Goal: Task Accomplishment & Management: Complete application form

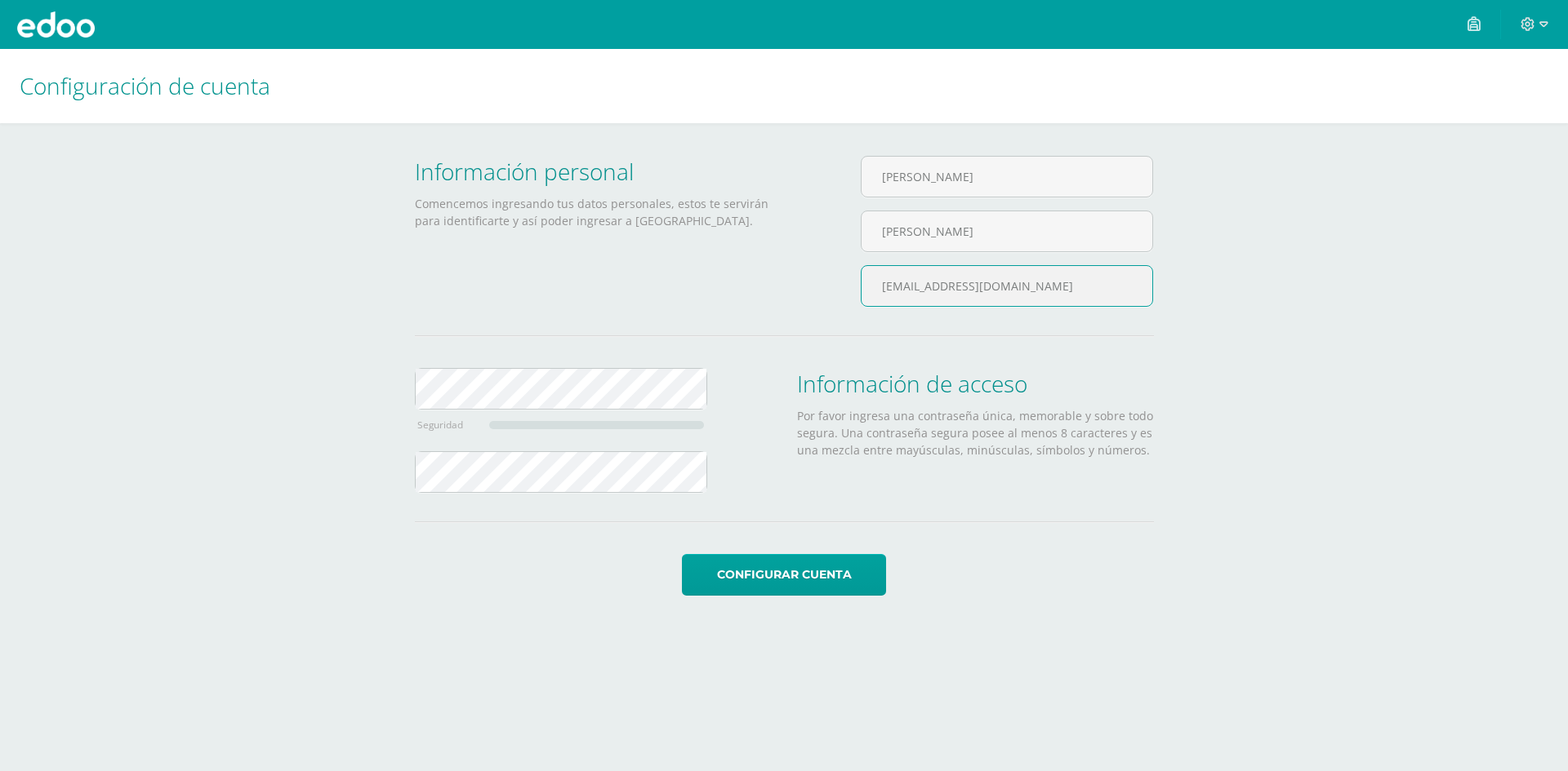
click at [1039, 296] on input "figarcia@gmail.com" at bounding box center [1007, 286] width 291 height 40
click at [683, 306] on div "Información personal Comencemos ingresando tus datos personales, estos te servi…" at bounding box center [593, 237] width 383 height 164
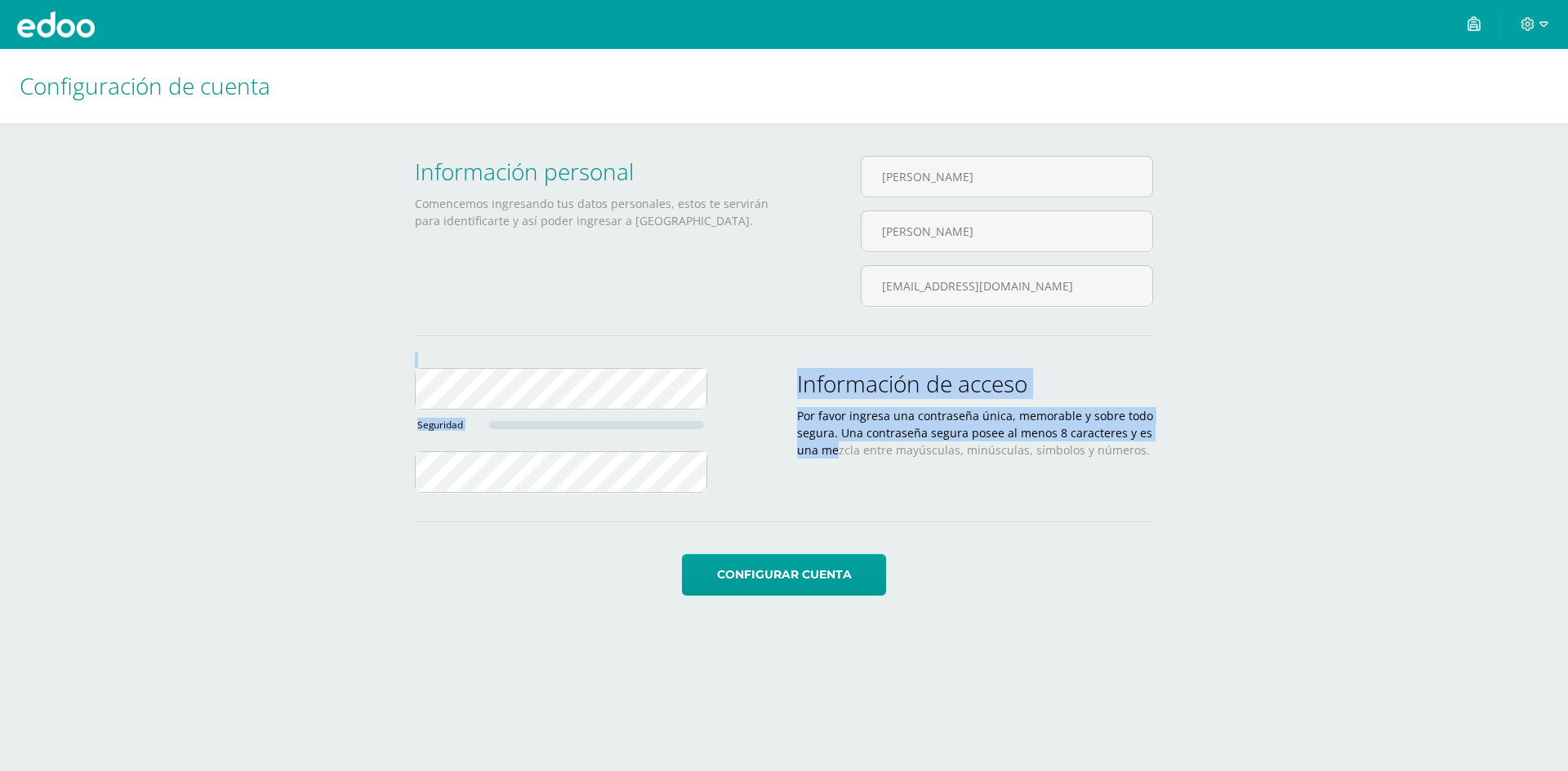
drag, startPoint x: 837, startPoint y: 464, endPoint x: 808, endPoint y: 364, distance: 104.1
click at [808, 364] on div "Información personal Comencemos ingresando tus datos personales, estos te servi…" at bounding box center [784, 330] width 739 height 350
click at [811, 351] on div "Información personal Comencemos ingresando tus datos personales, estos te servi…" at bounding box center [784, 330] width 739 height 350
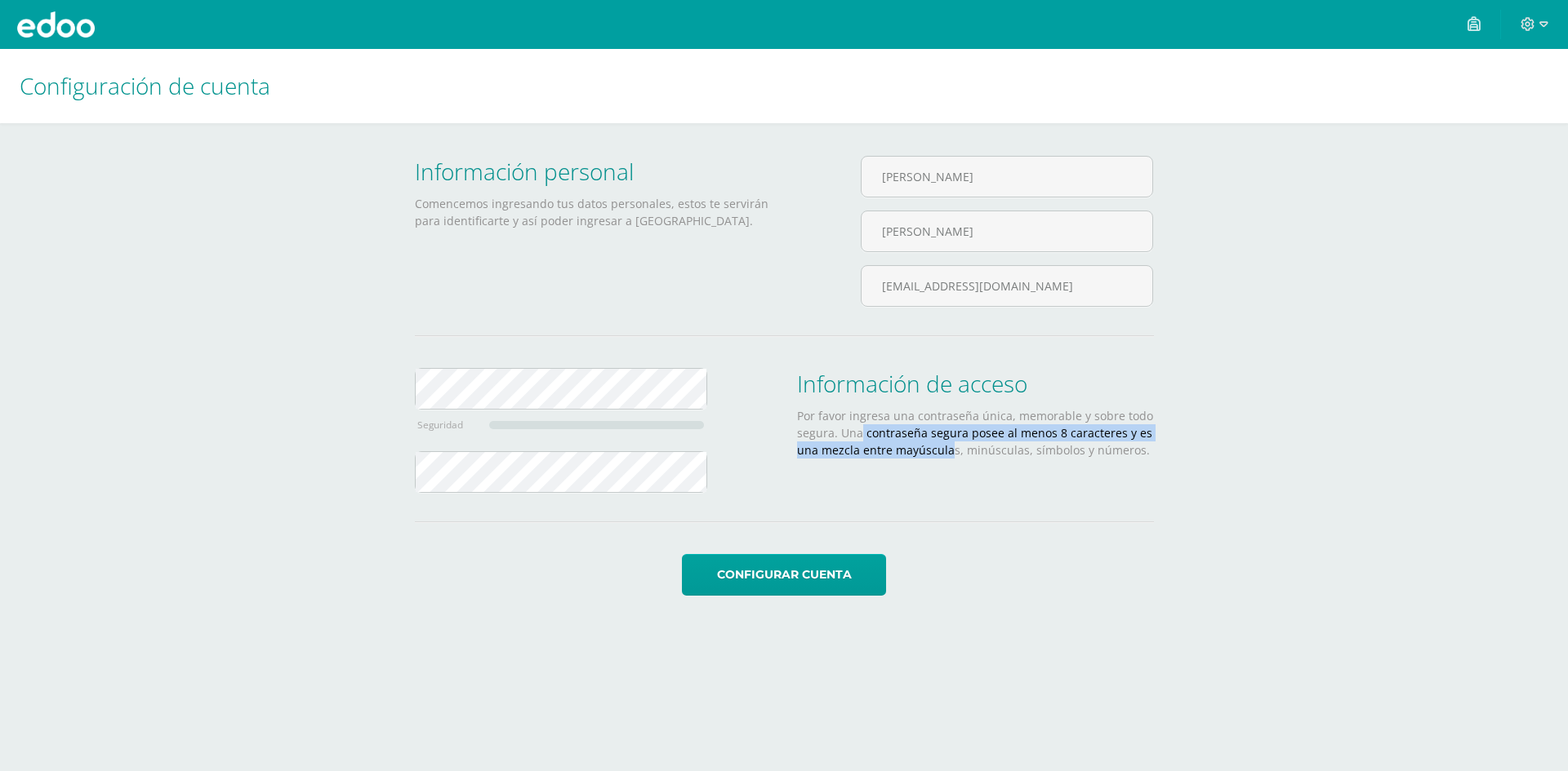
drag, startPoint x: 948, startPoint y: 462, endPoint x: 862, endPoint y: 442, distance: 88.3
click at [862, 442] on div "Información de acceso Por favor ingresa una contraseña única, memorable y sobre…" at bounding box center [975, 437] width 383 height 138
click at [862, 442] on p "Por favor ingresa una contraseña única, memorable y sobre todo segura. Una cont…" at bounding box center [975, 433] width 357 height 52
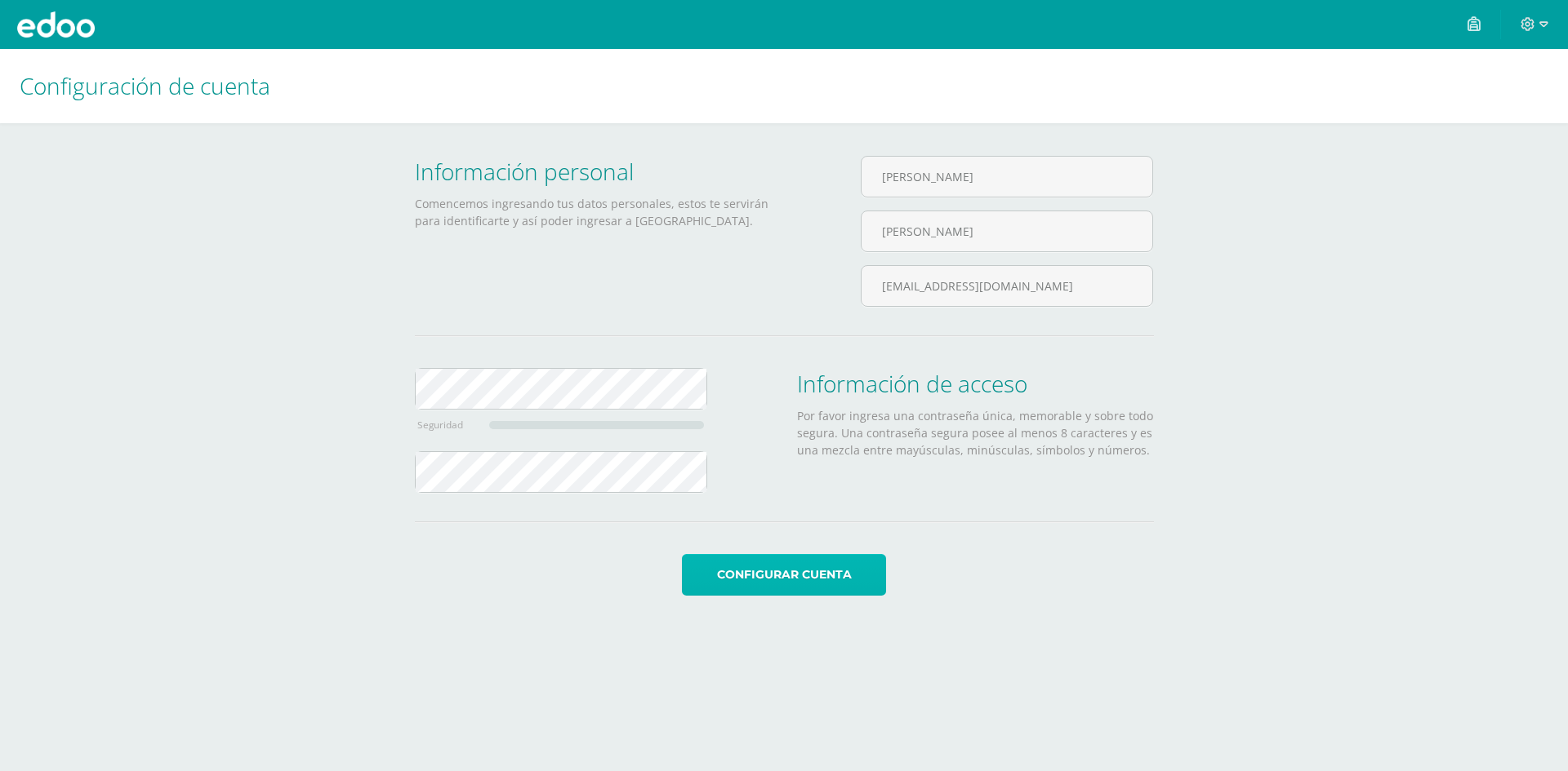
click at [773, 572] on button "Configurar cuenta" at bounding box center [784, 575] width 205 height 42
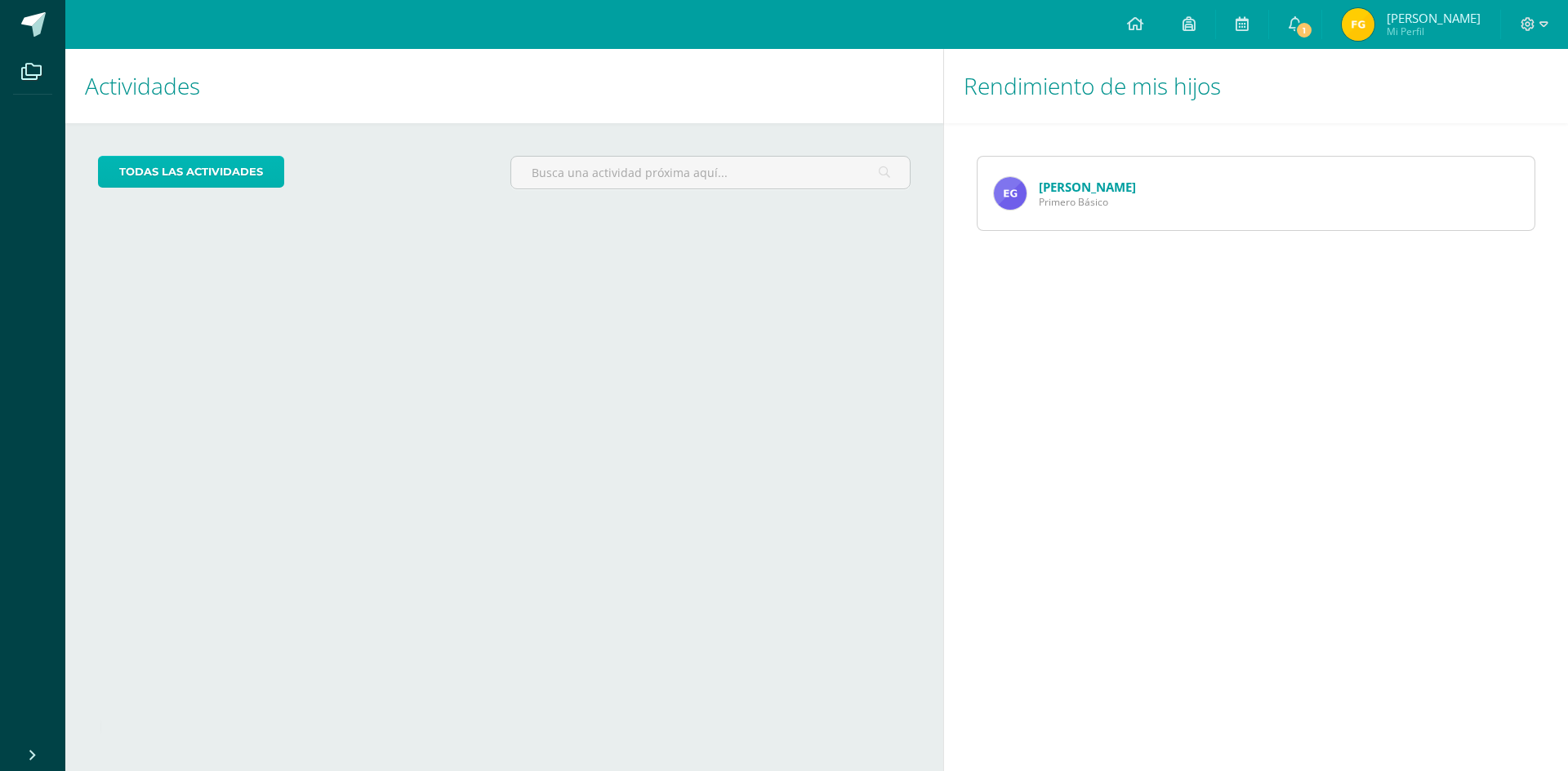
click at [214, 172] on link "todas las Actividades" at bounding box center [191, 171] width 186 height 32
click at [1040, 189] on link "[PERSON_NAME]" at bounding box center [1086, 187] width 97 height 16
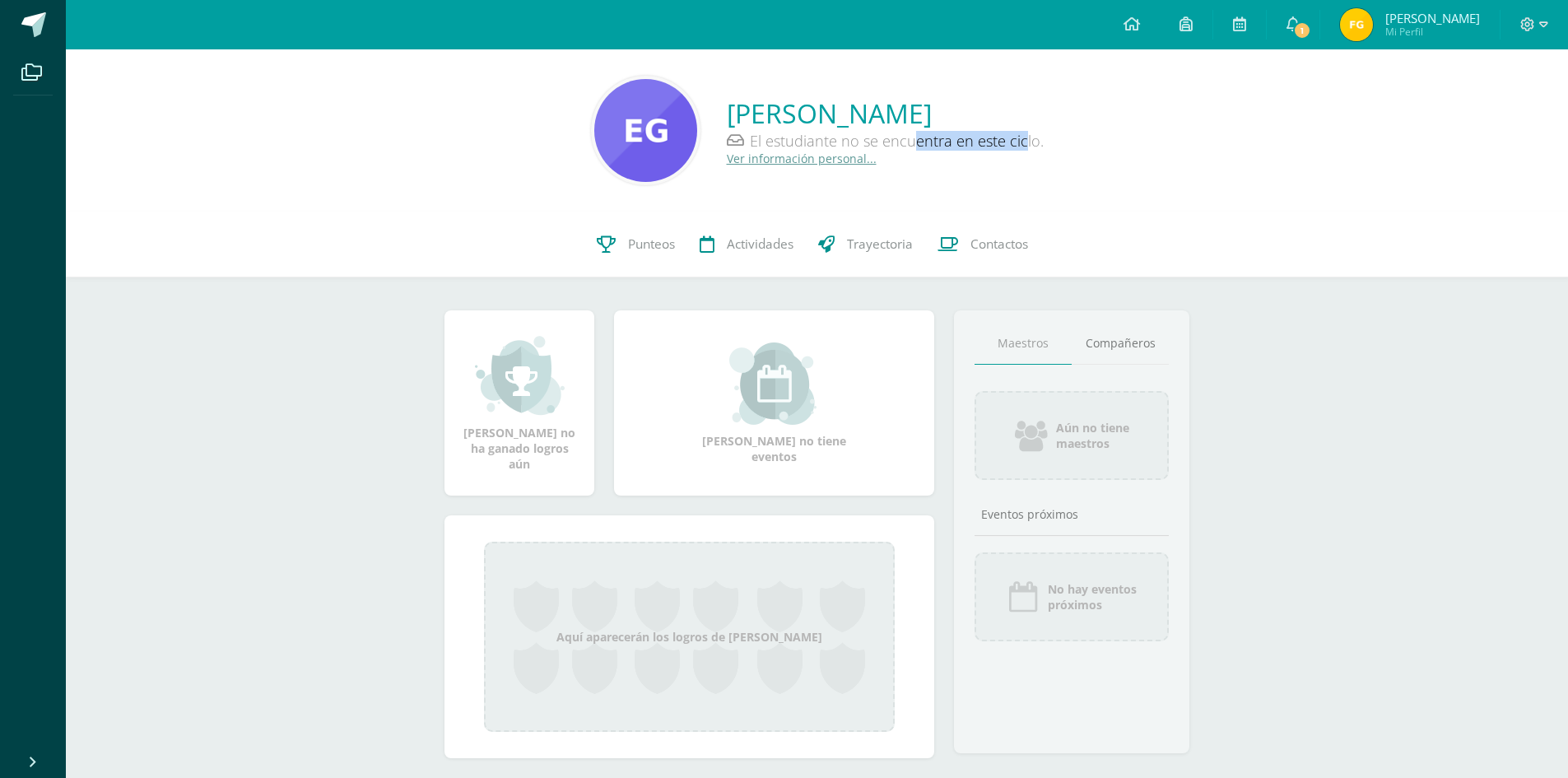
drag, startPoint x: 875, startPoint y: 142, endPoint x: 1005, endPoint y: 139, distance: 130.0
click at [1005, 139] on div "El estudiante no se encuentra en este ciclo." at bounding box center [885, 141] width 317 height 20
click at [39, 19] on span at bounding box center [33, 25] width 25 height 25
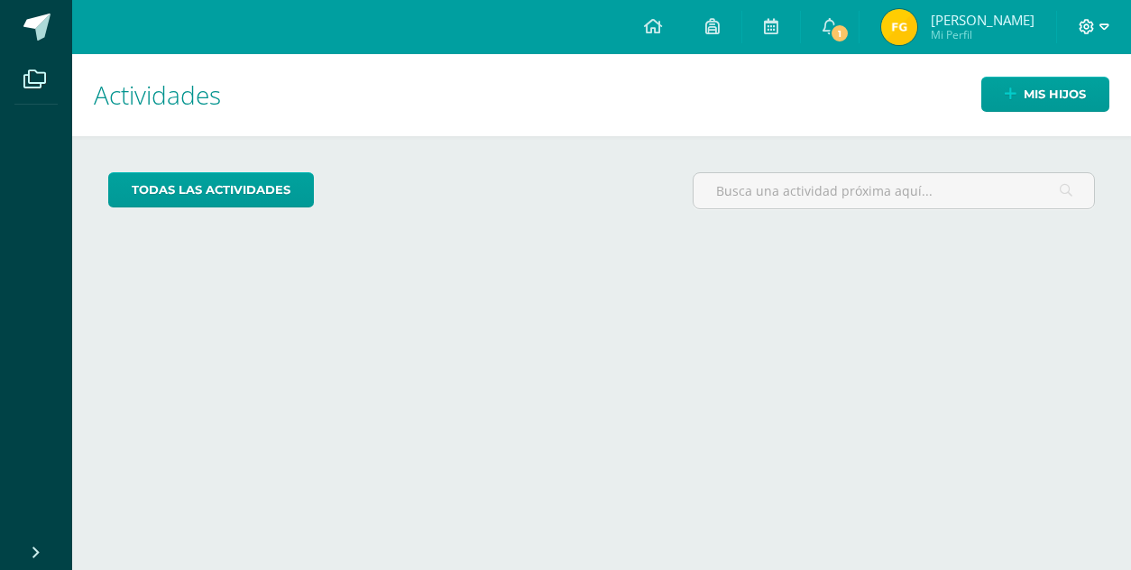
click at [1097, 31] on span at bounding box center [1094, 27] width 31 height 20
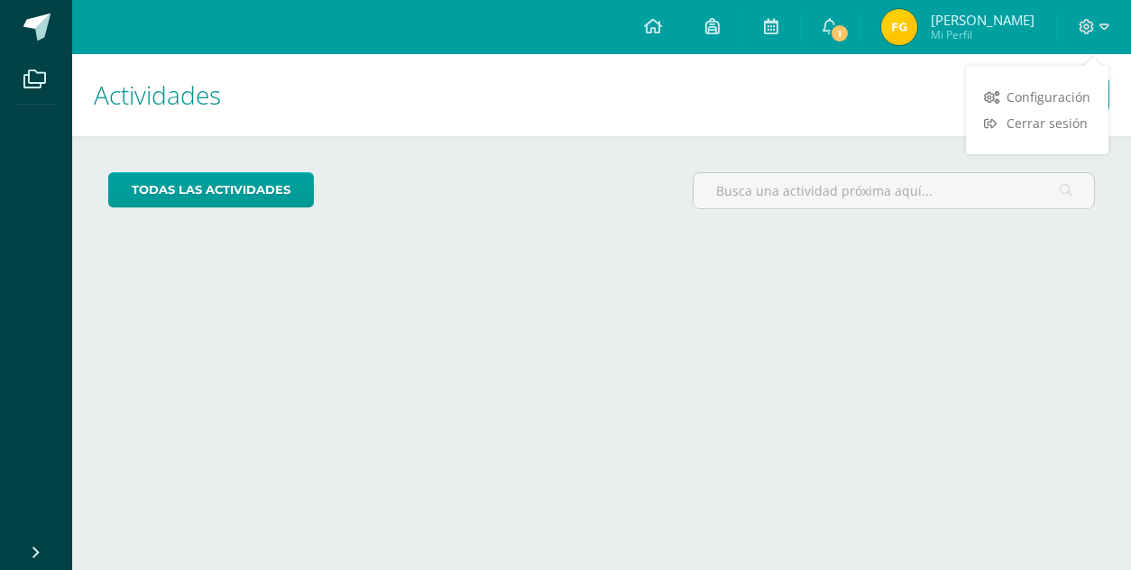
click at [0, 236] on ul "Archivos" at bounding box center [36, 292] width 72 height 477
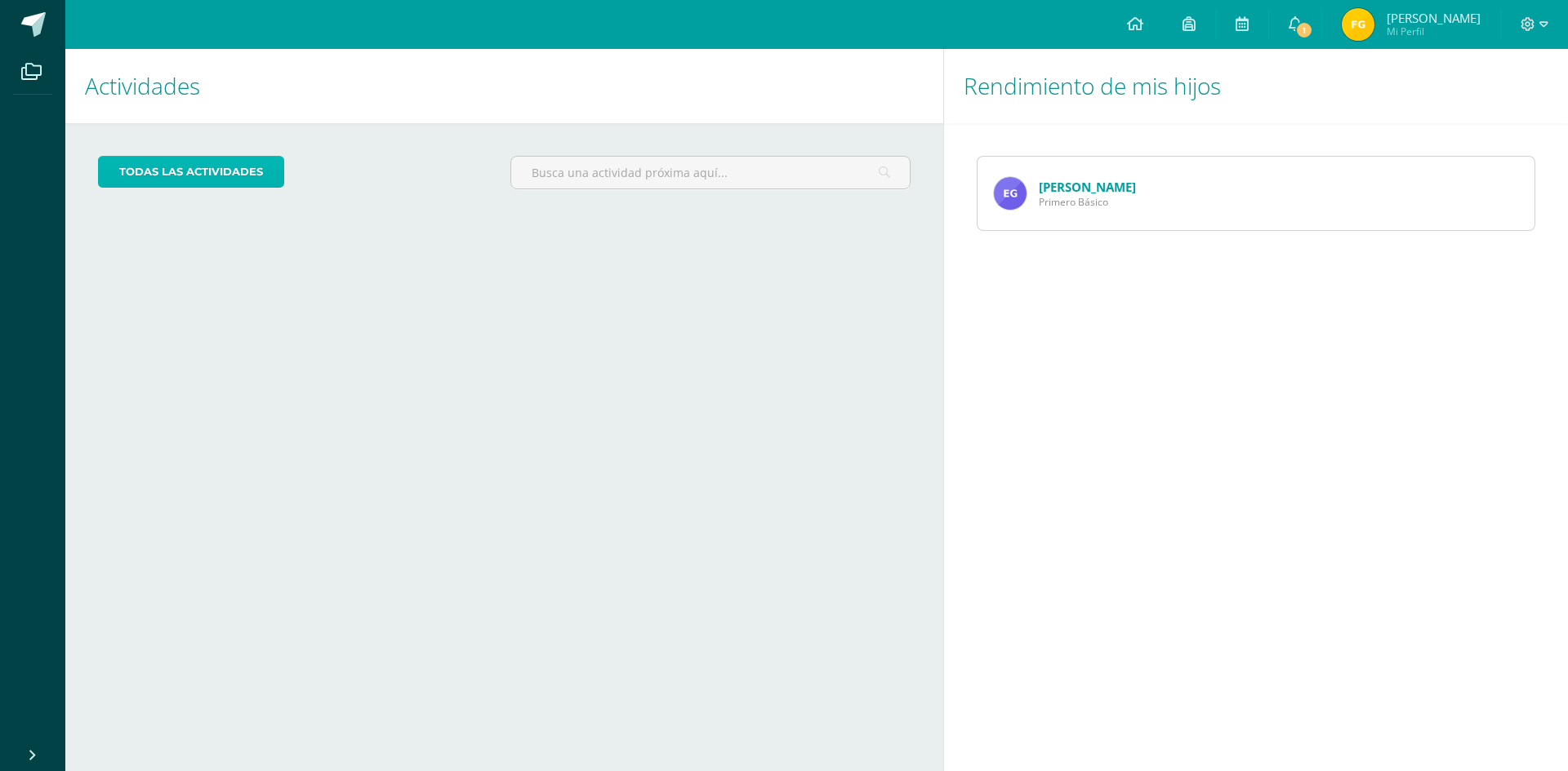
click at [146, 185] on link "todas las Actividades" at bounding box center [191, 171] width 186 height 32
